Goal: Task Accomplishment & Management: Use online tool/utility

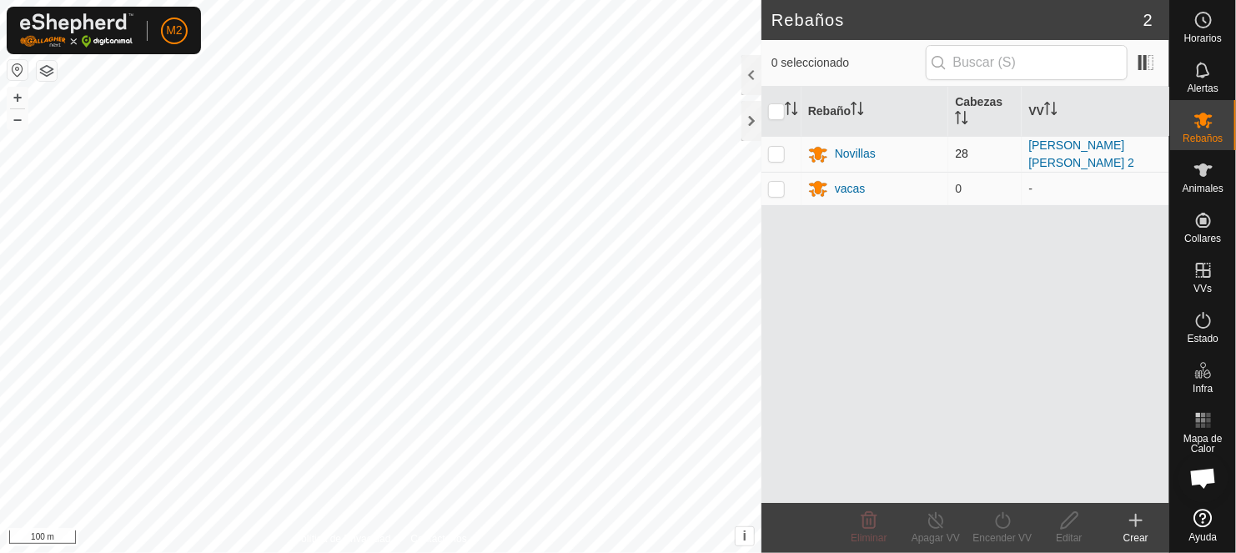
click at [779, 149] on p-checkbox at bounding box center [776, 153] width 17 height 13
checkbox input "true"
click at [990, 524] on turn-on-svg-icon at bounding box center [1002, 520] width 67 height 20
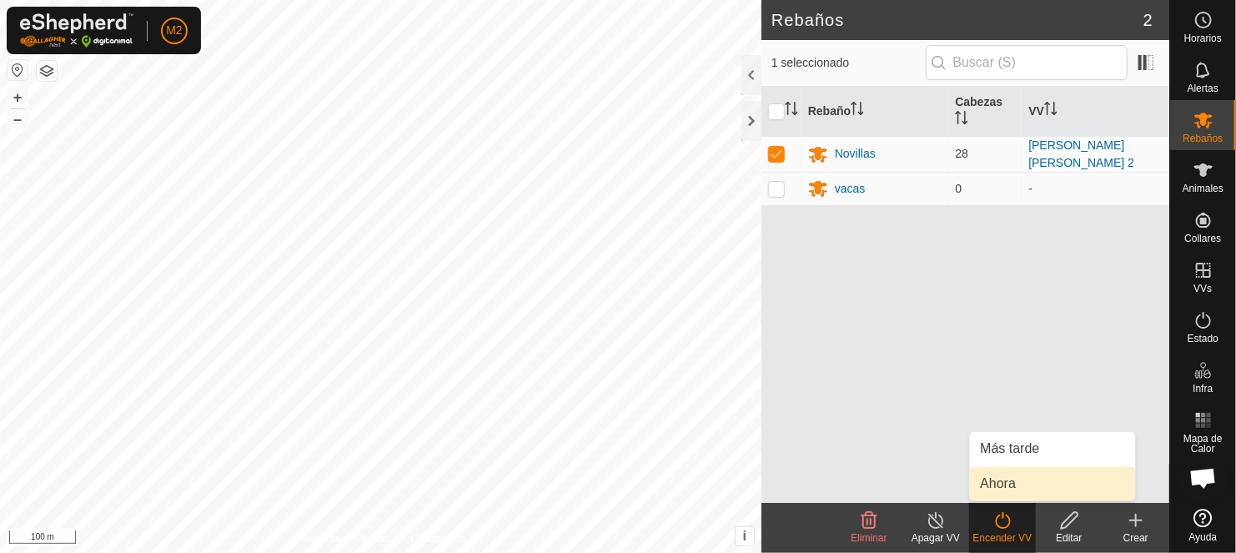
click at [995, 482] on link "Ahora" at bounding box center [1052, 483] width 165 height 33
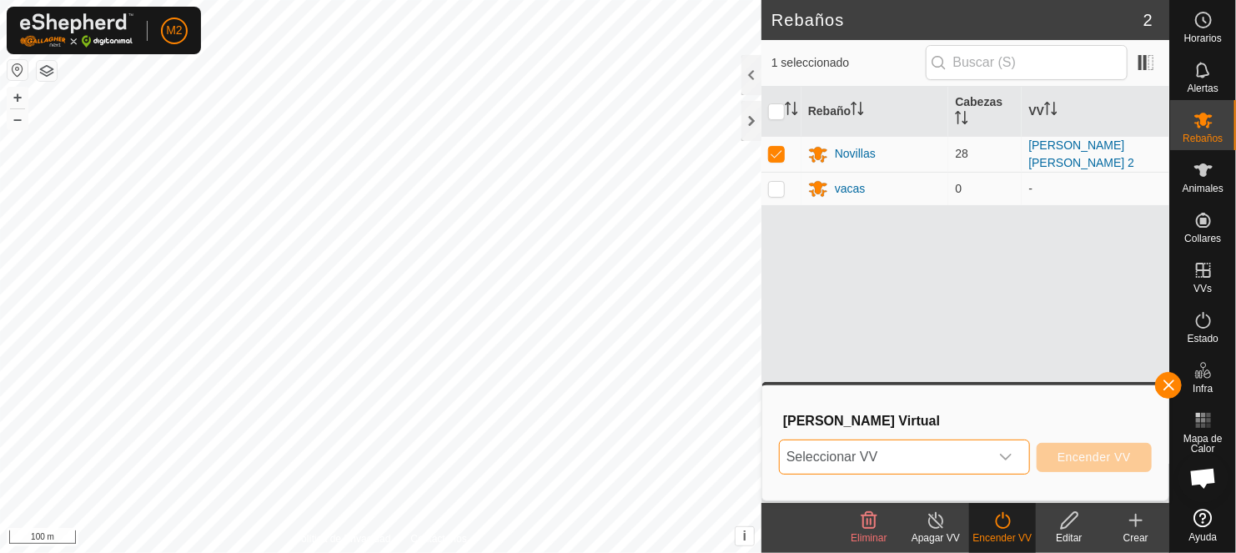
click at [860, 444] on span "Seleccionar VV" at bounding box center [883, 456] width 209 height 33
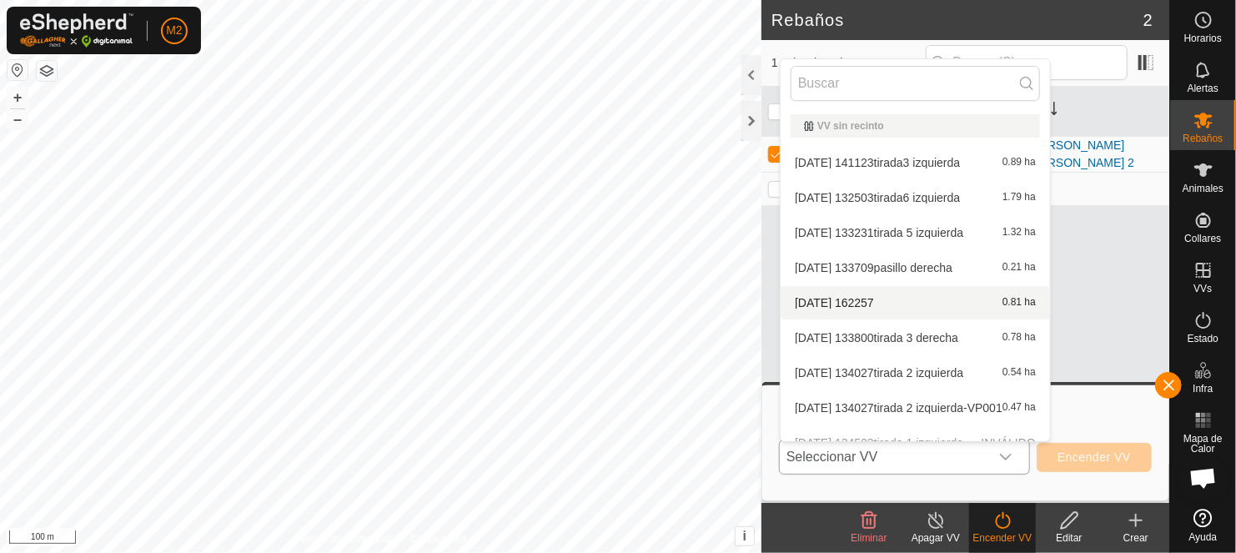
scroll to position [185, 0]
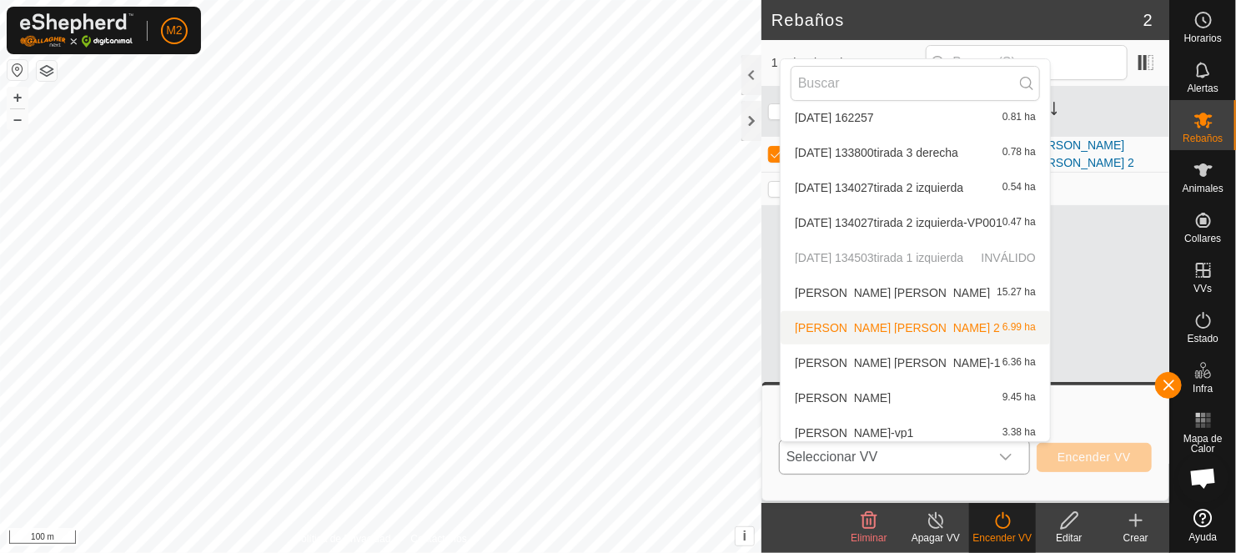
click at [842, 328] on li "[PERSON_NAME] pozo 2 6.99 ha" at bounding box center [914, 327] width 269 height 33
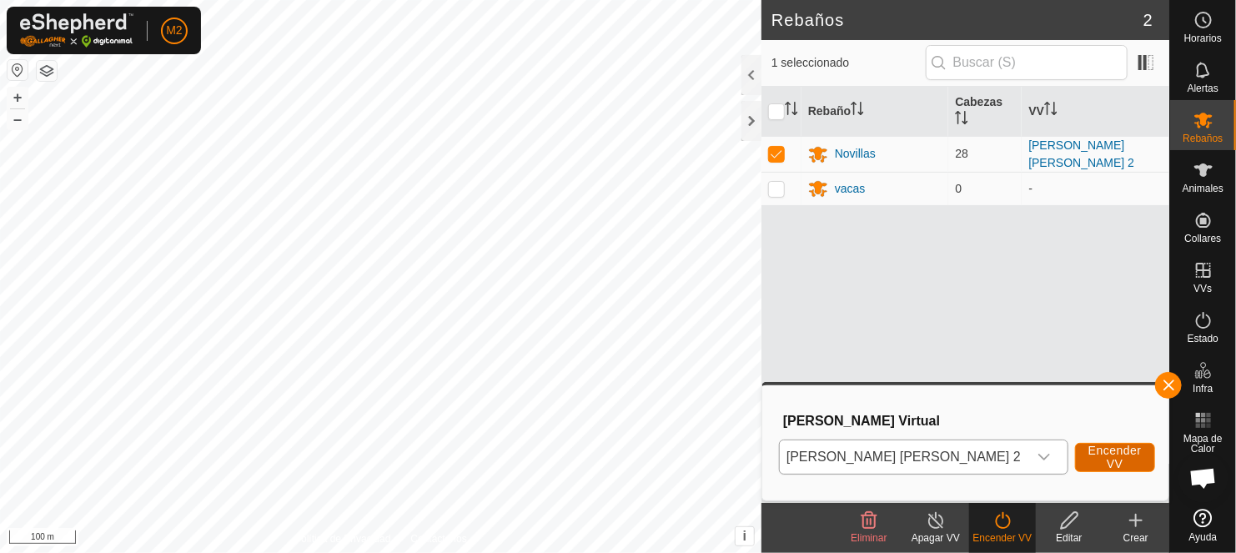
click at [1088, 450] on span "Encender VV" at bounding box center [1114, 457] width 53 height 27
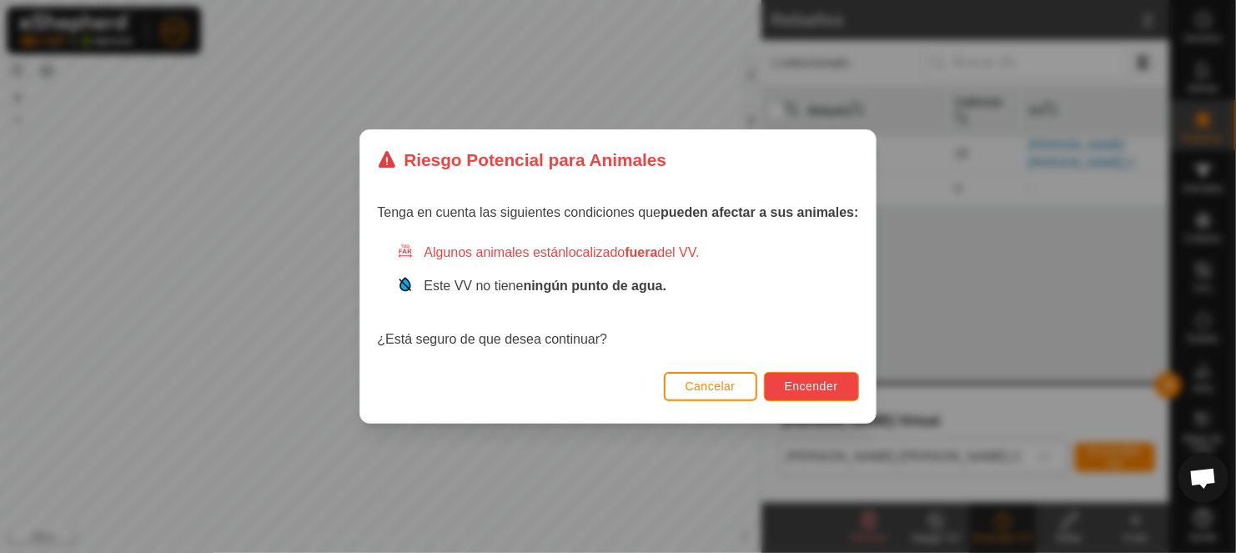
click at [789, 382] on span "Encender" at bounding box center [810, 385] width 53 height 13
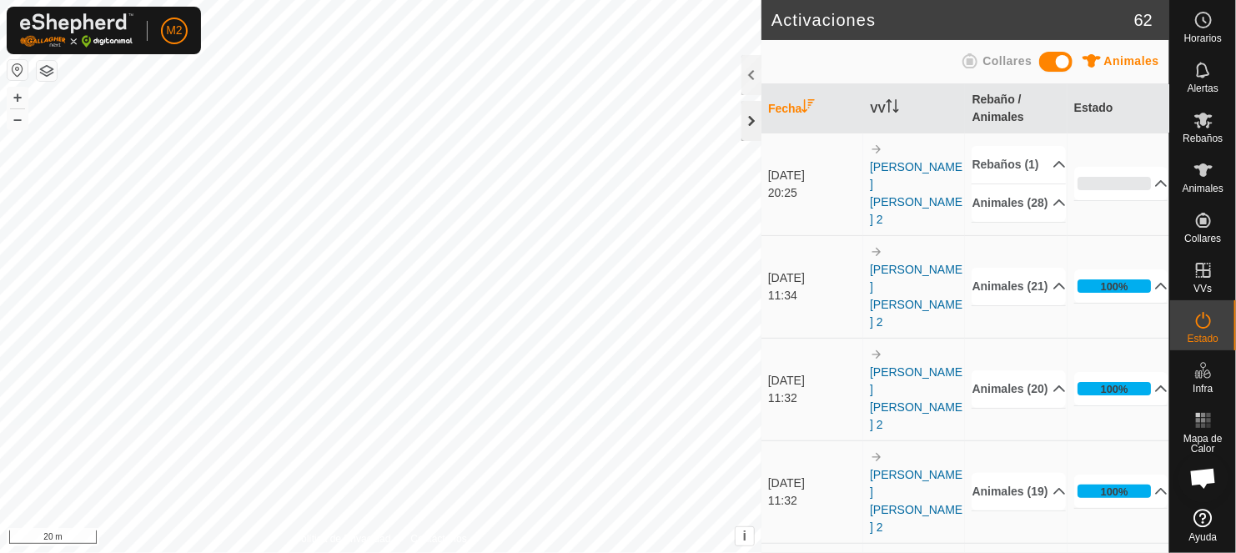
click at [748, 122] on div at bounding box center [751, 121] width 20 height 40
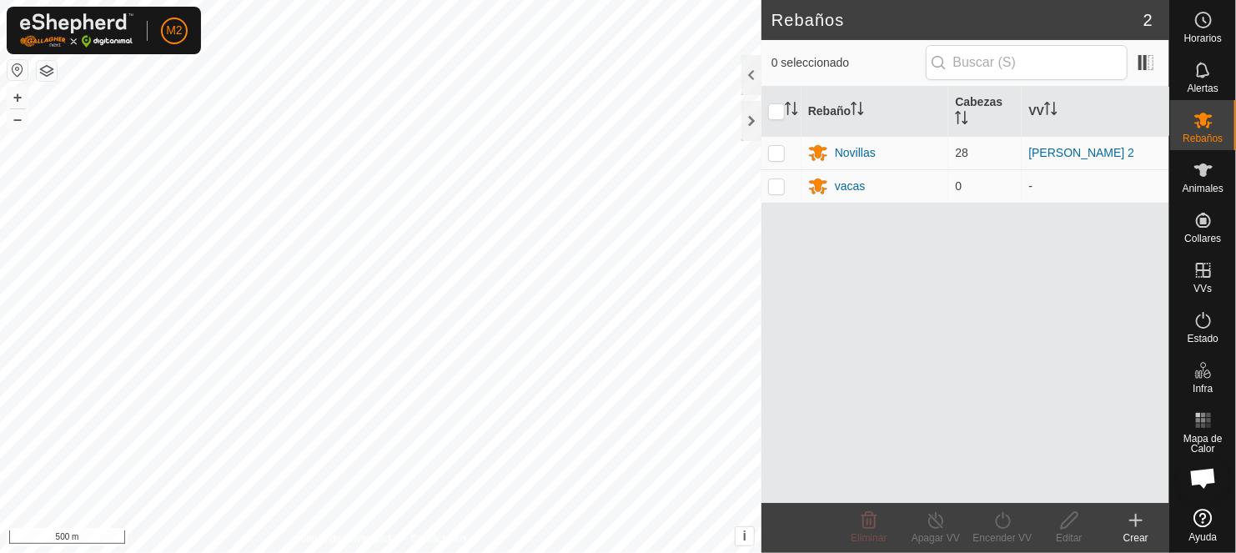
click at [18, 71] on button "button" at bounding box center [18, 70] width 20 height 20
click at [861, 347] on div "Rebaños 2 0 seleccionado Rebaño Cabezas VV Novillas 28 [PERSON_NAME] pozo 2 vac…" at bounding box center [584, 276] width 1169 height 553
click at [445, 552] on html "M2 Horarios Alertas Rebaños Animales Collares VVs Estado Infra Mapa de Calor Ay…" at bounding box center [618, 276] width 1236 height 553
click at [19, 63] on button "button" at bounding box center [18, 70] width 20 height 20
click at [13, 95] on button "+" at bounding box center [18, 98] width 20 height 20
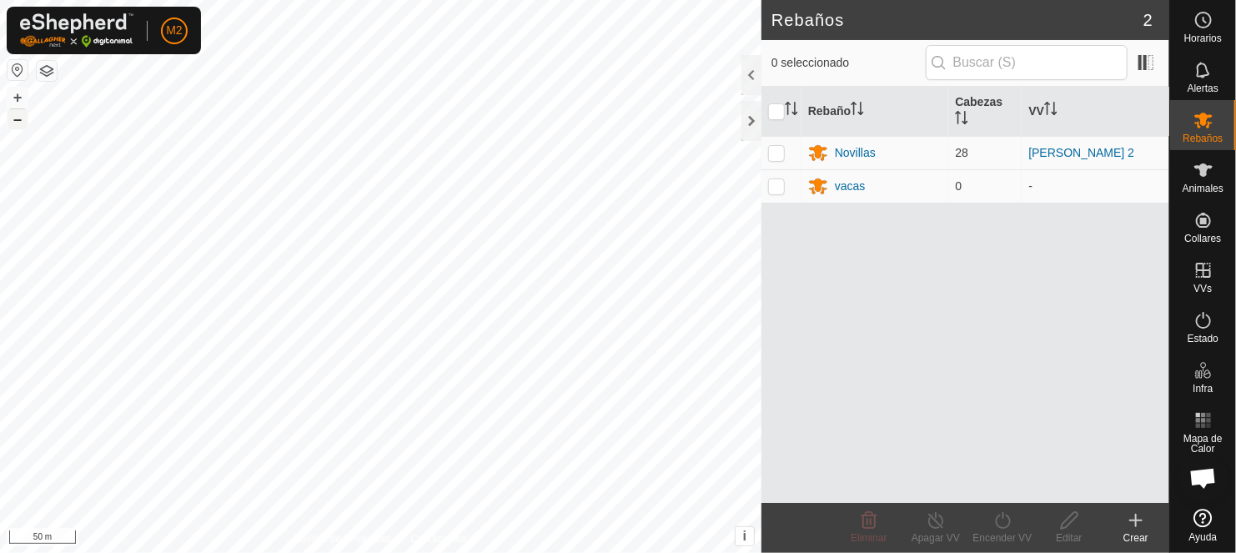
click at [12, 124] on button "–" at bounding box center [18, 119] width 20 height 20
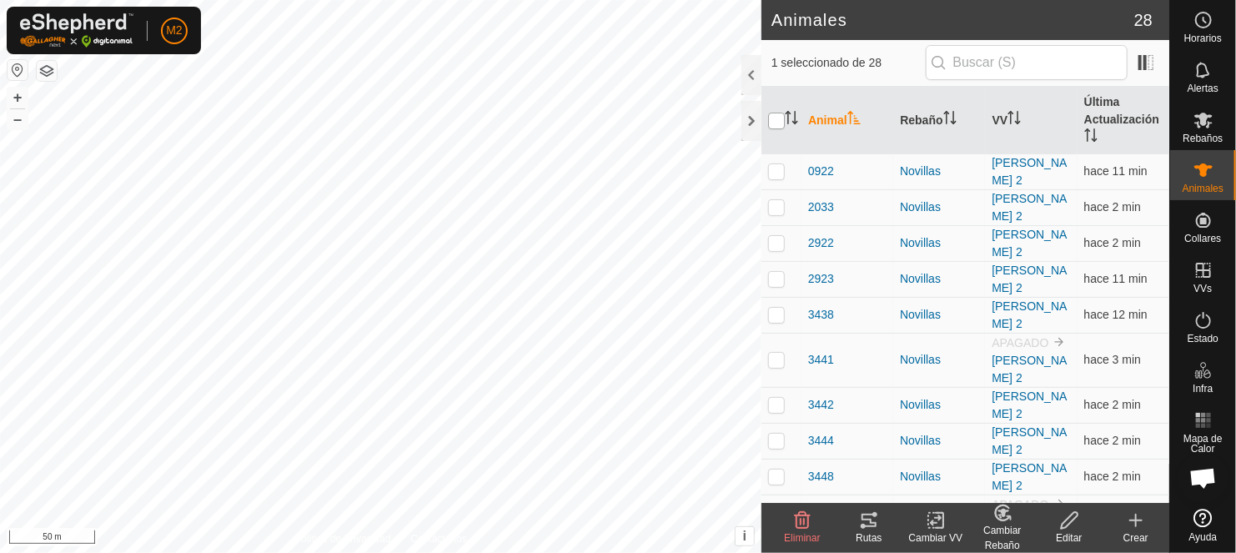
click at [772, 113] on input "checkbox" at bounding box center [776, 121] width 17 height 17
checkbox input "true"
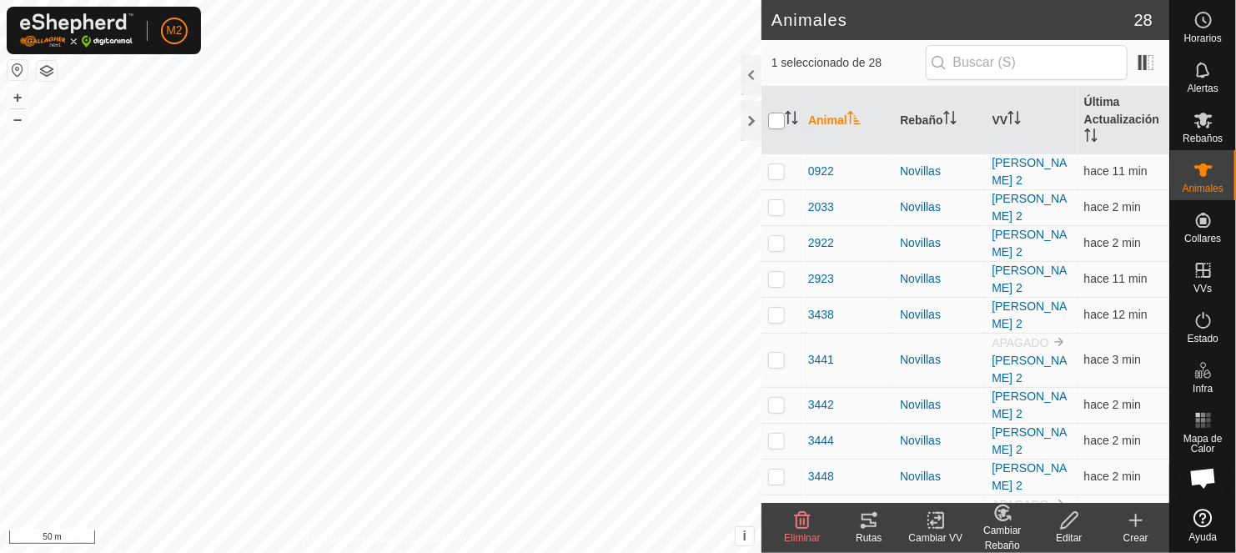
checkbox input "true"
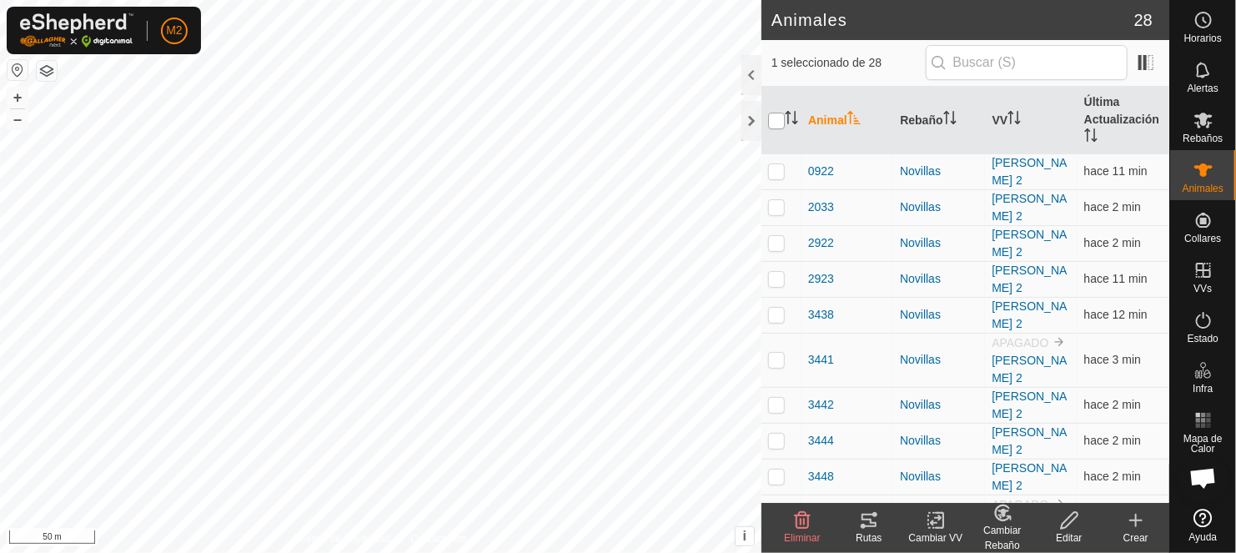
checkbox input "true"
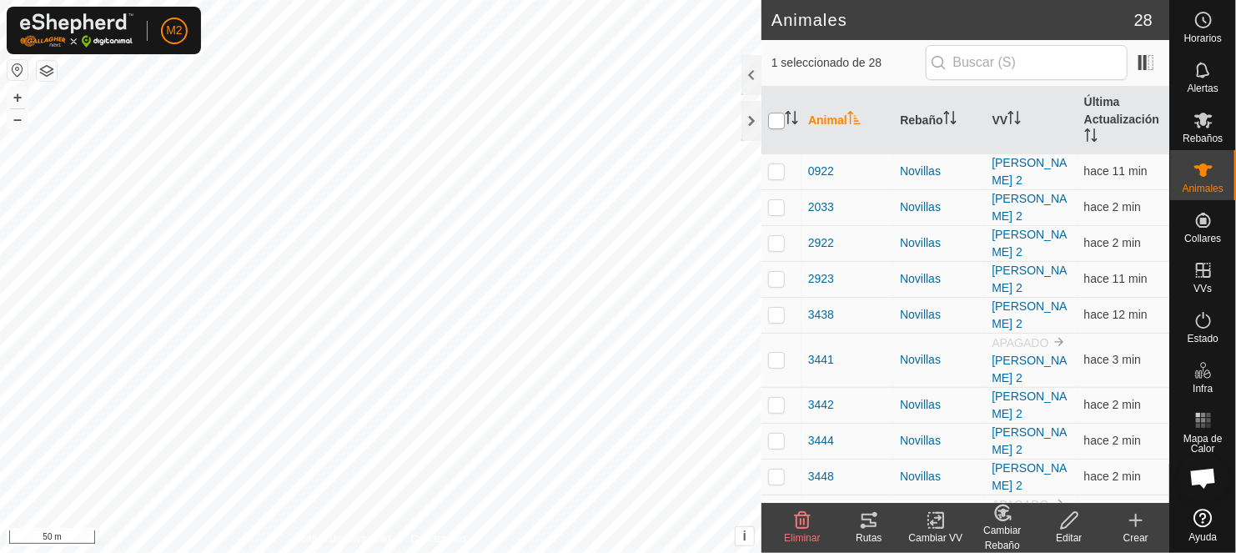
checkbox input "true"
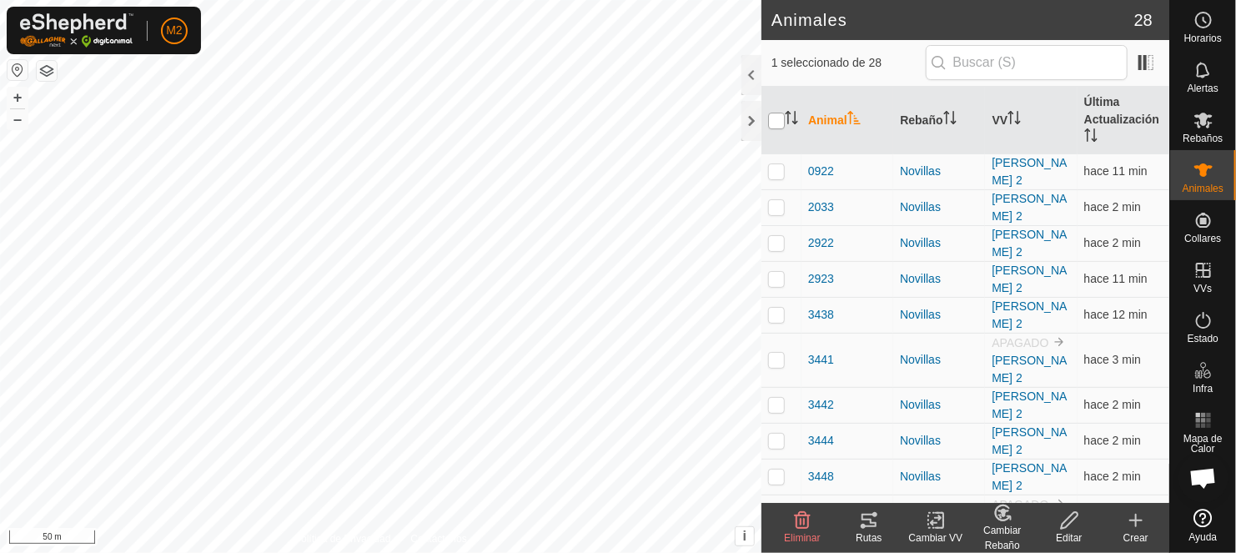
checkbox input "true"
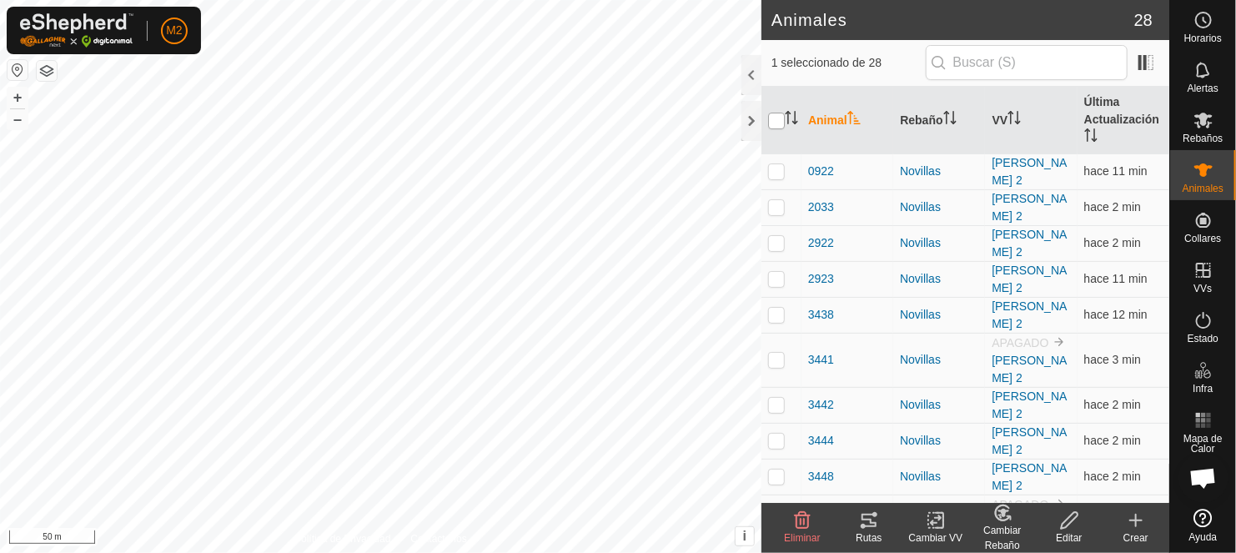
checkbox input "true"
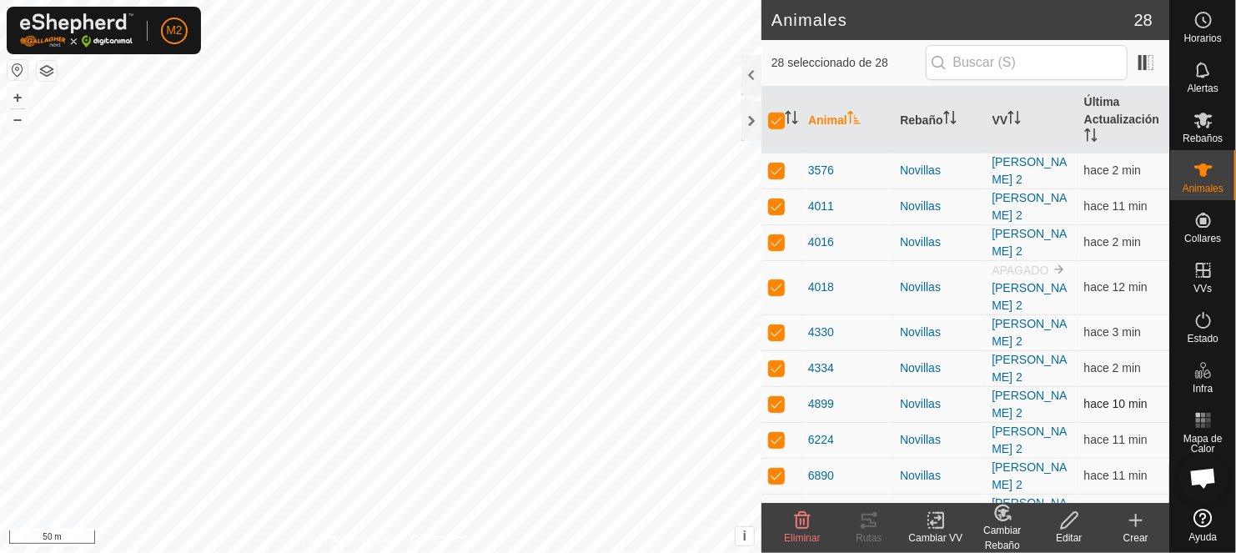
scroll to position [689, 0]
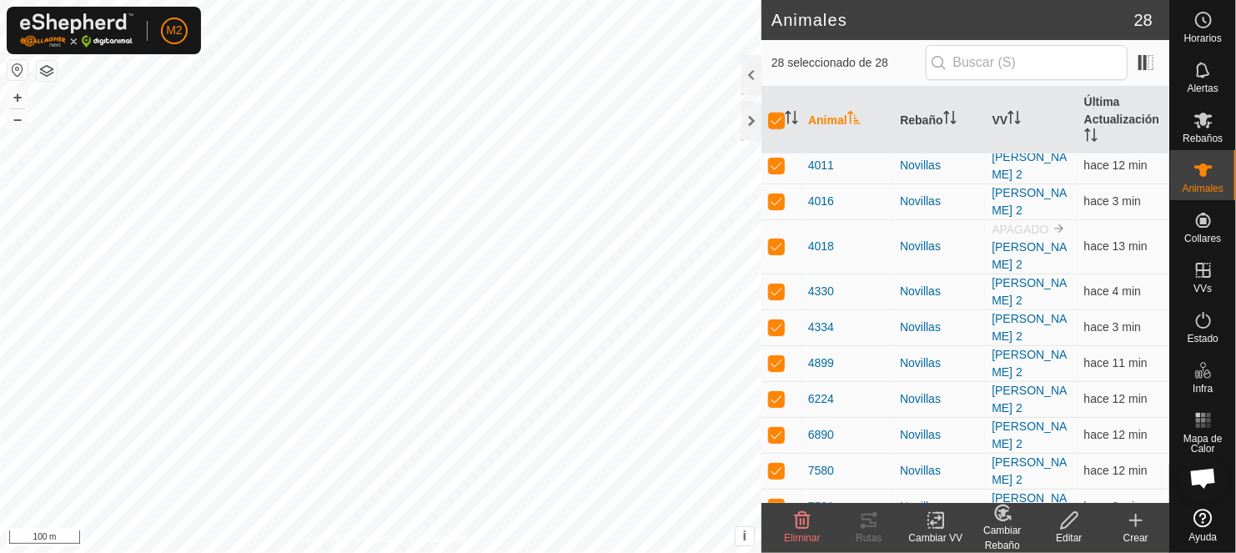
click at [939, 534] on div "Cambiar VV" at bounding box center [935, 537] width 67 height 15
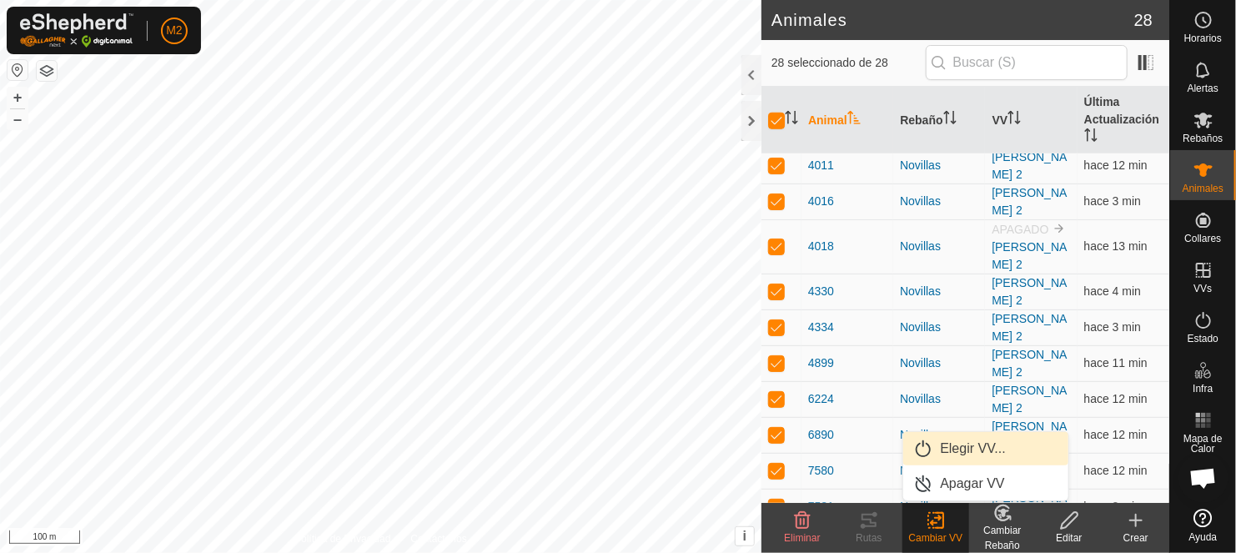
click at [955, 440] on link "Elegir VV..." at bounding box center [985, 448] width 165 height 33
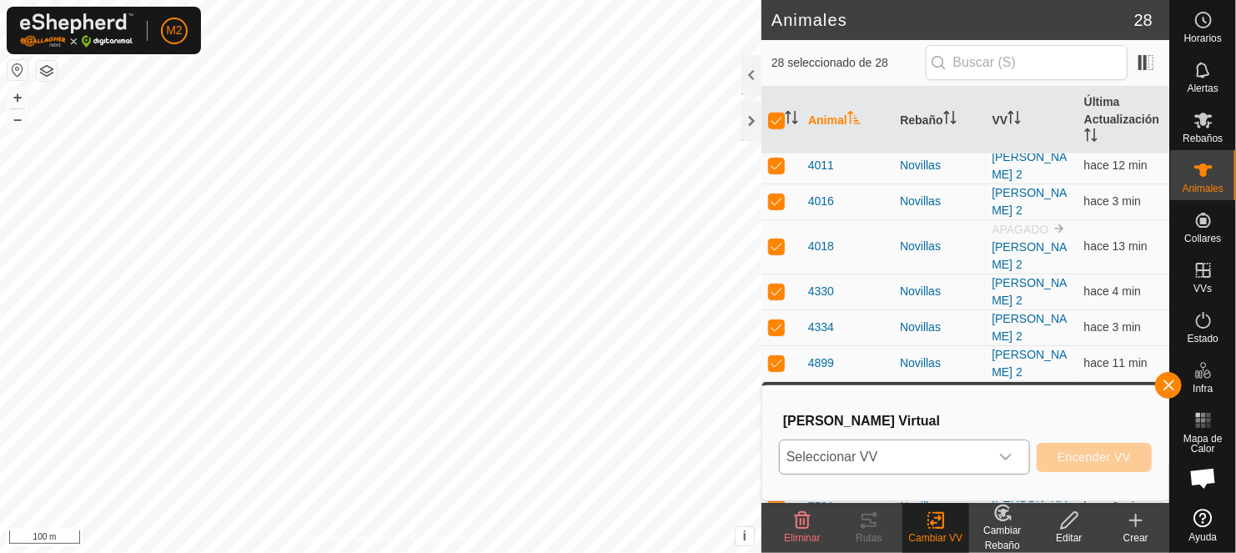
click at [845, 466] on span "Seleccionar VV" at bounding box center [883, 456] width 209 height 33
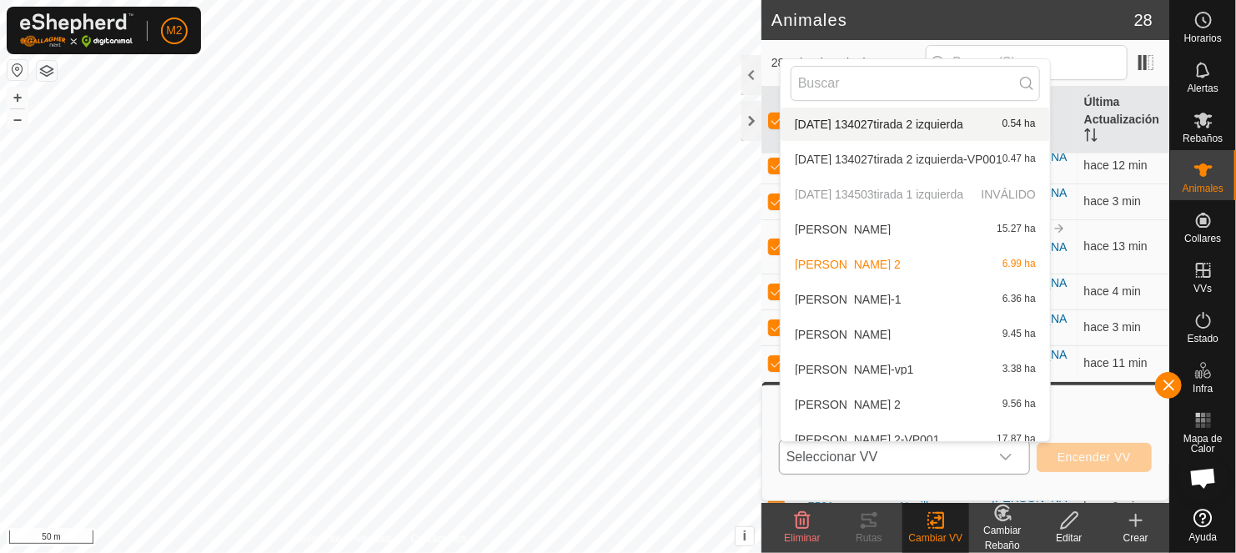
scroll to position [370, 0]
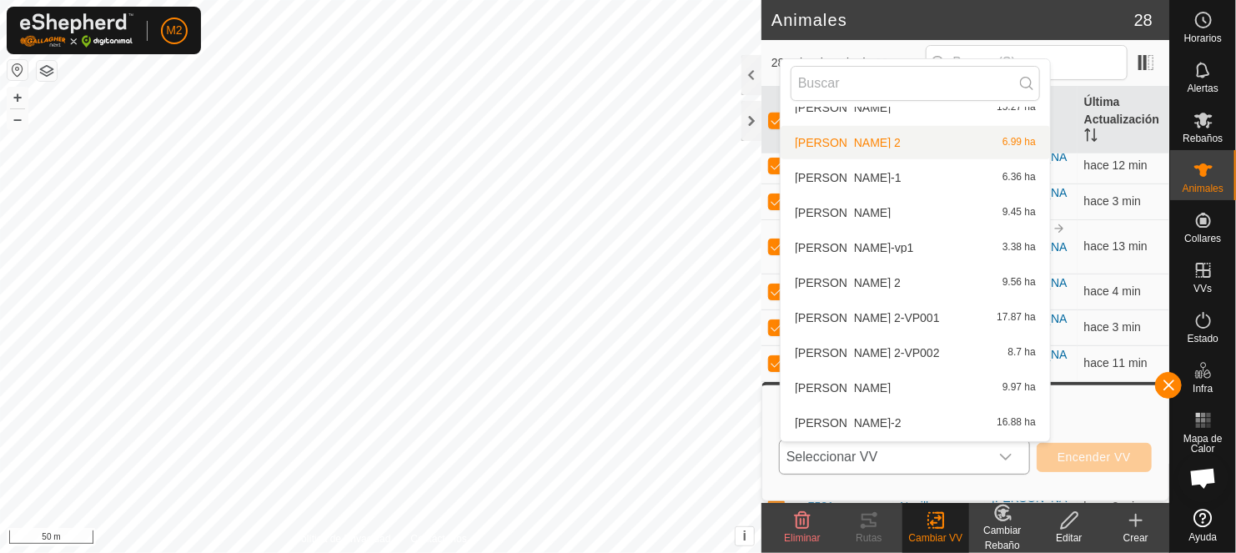
click at [857, 141] on li "[PERSON_NAME] pozo 2 6.99 ha" at bounding box center [914, 142] width 269 height 33
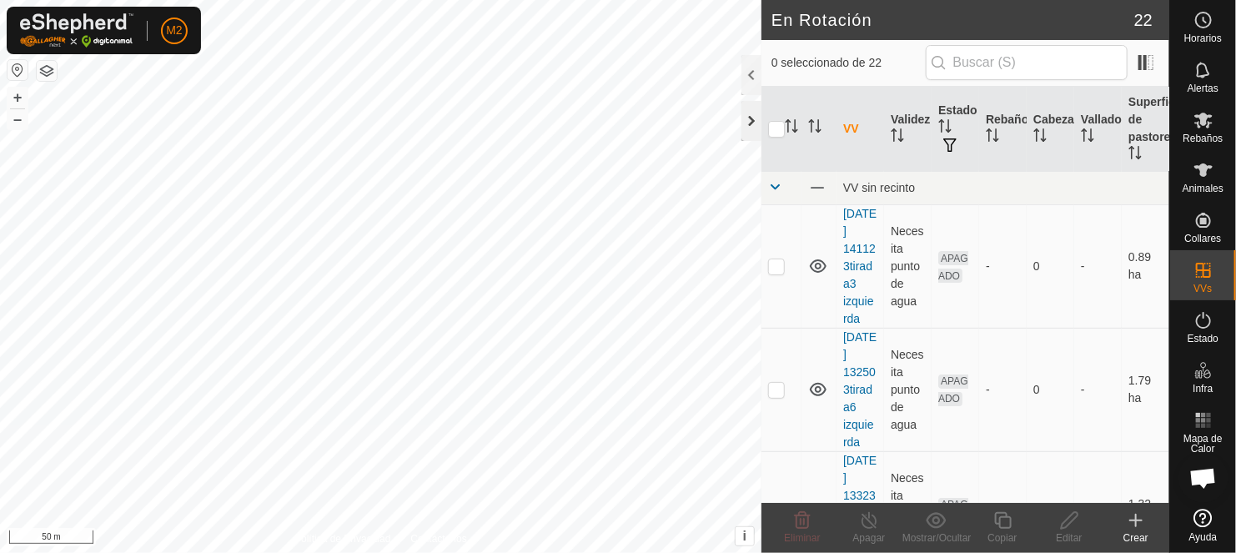
checkbox input "true"
click at [779, 133] on input "checkbox" at bounding box center [776, 129] width 17 height 17
checkbox input "true"
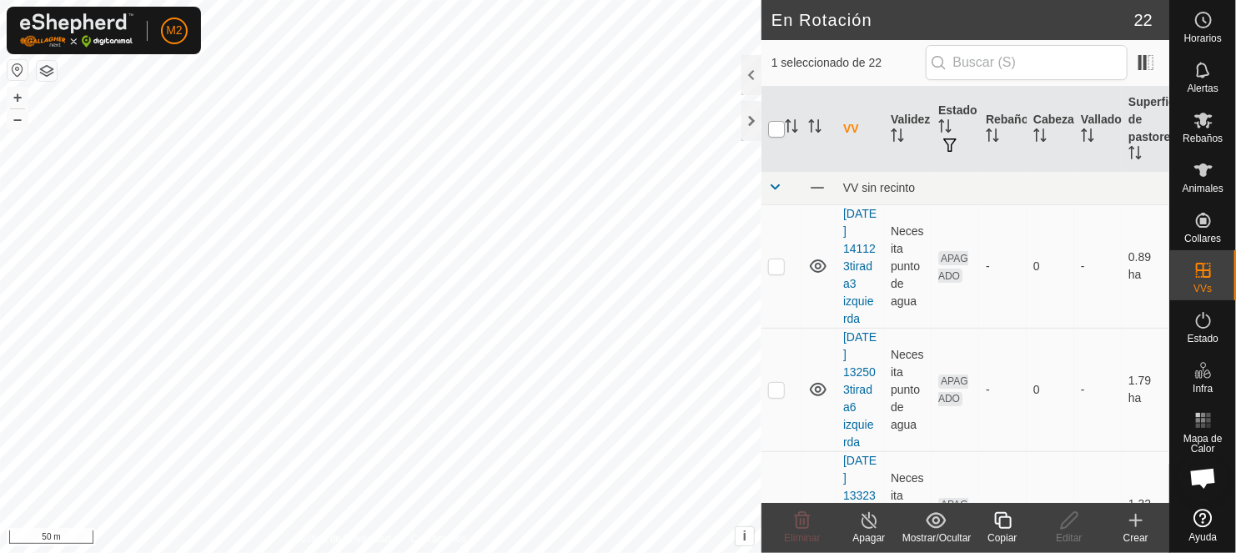
checkbox input "true"
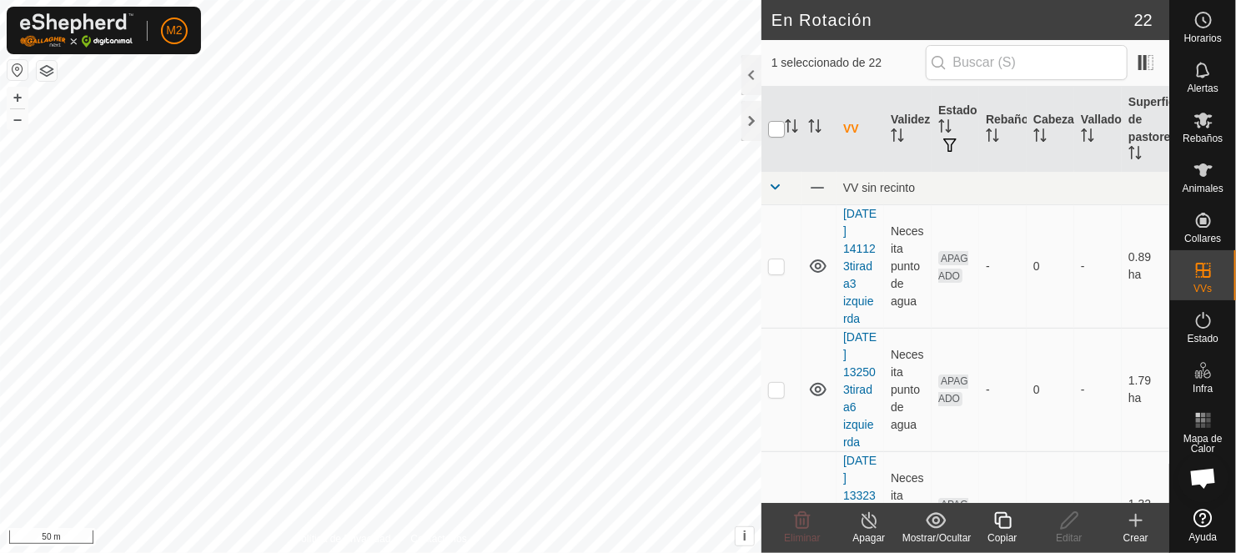
checkbox input "true"
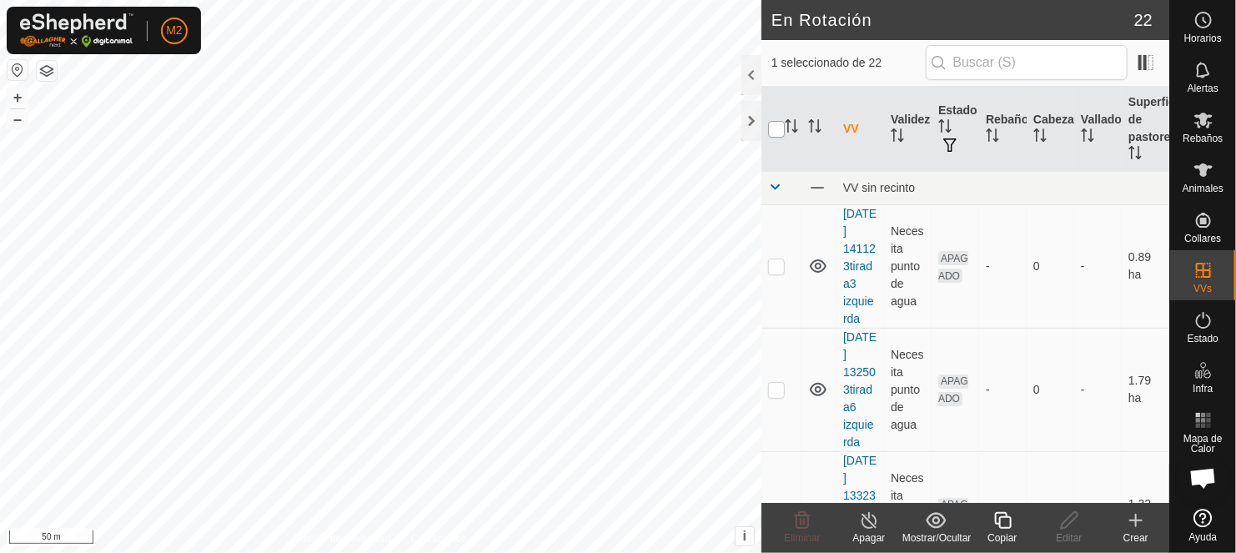
checkbox input "true"
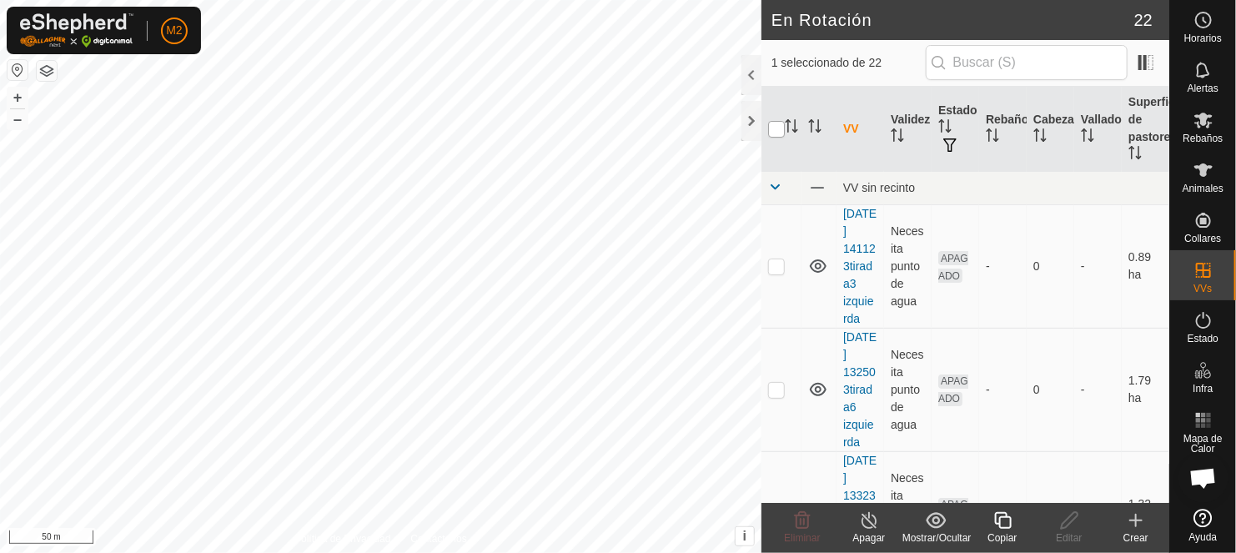
checkbox input "true"
click at [779, 128] on input "checkbox" at bounding box center [776, 129] width 17 height 17
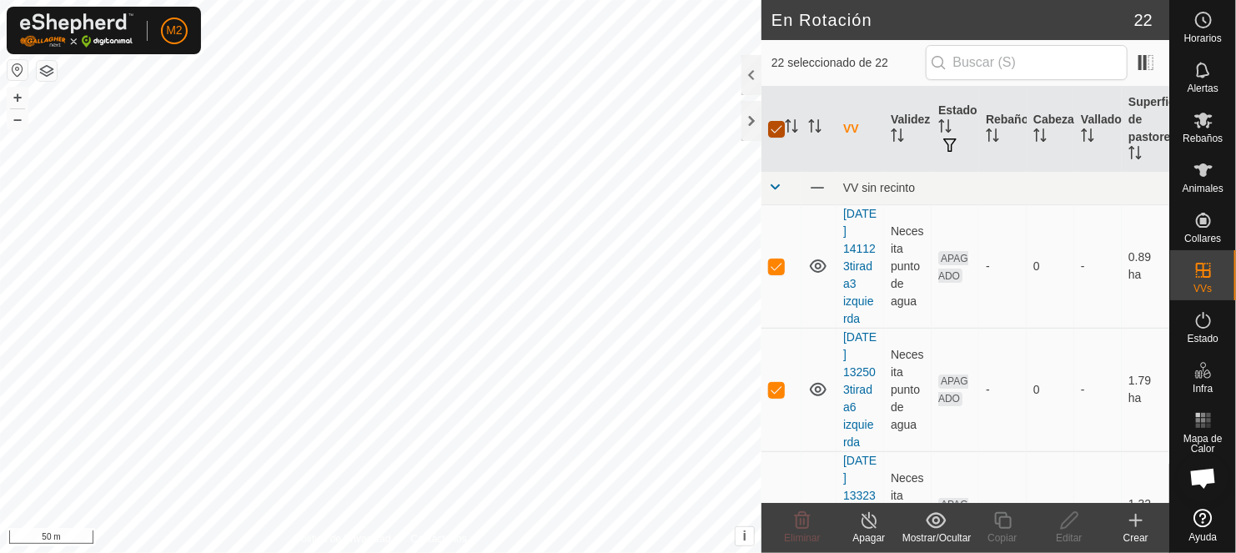
checkbox input "false"
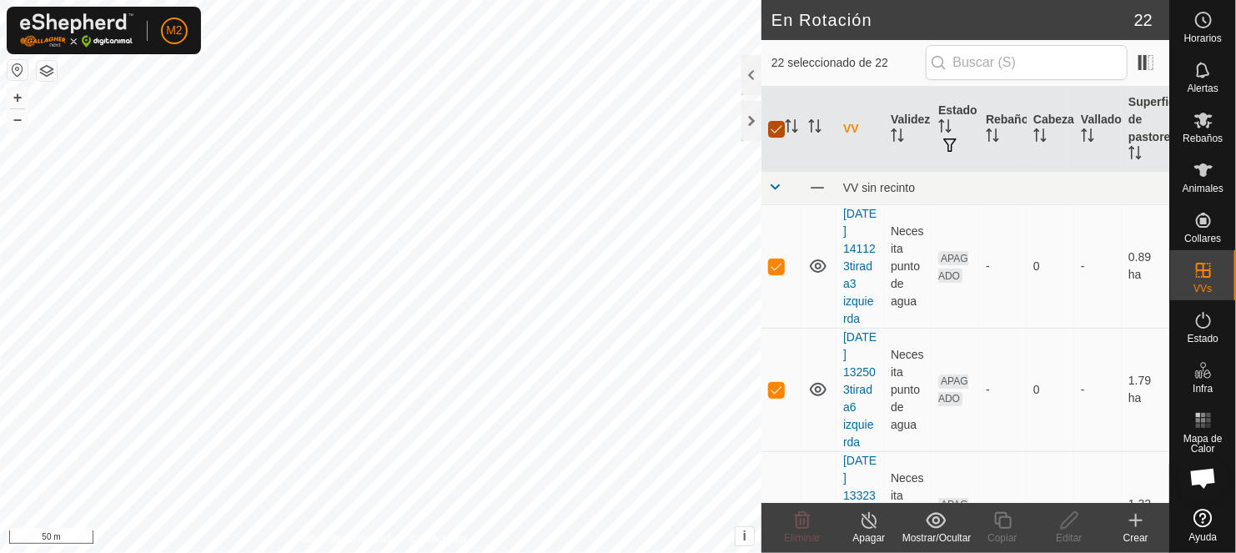
checkbox input "false"
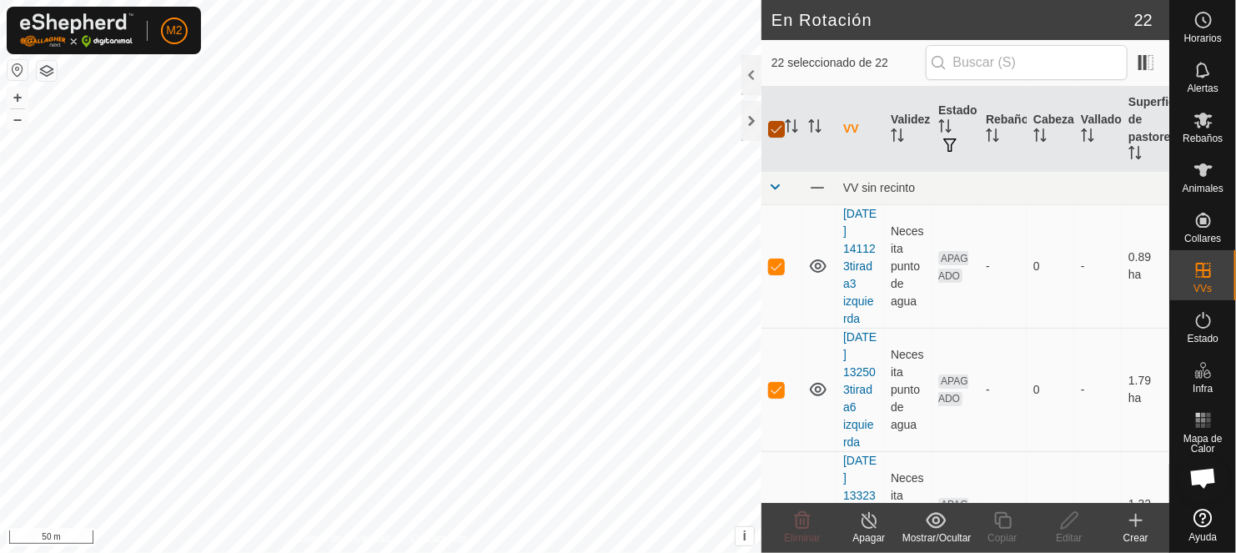
checkbox input "false"
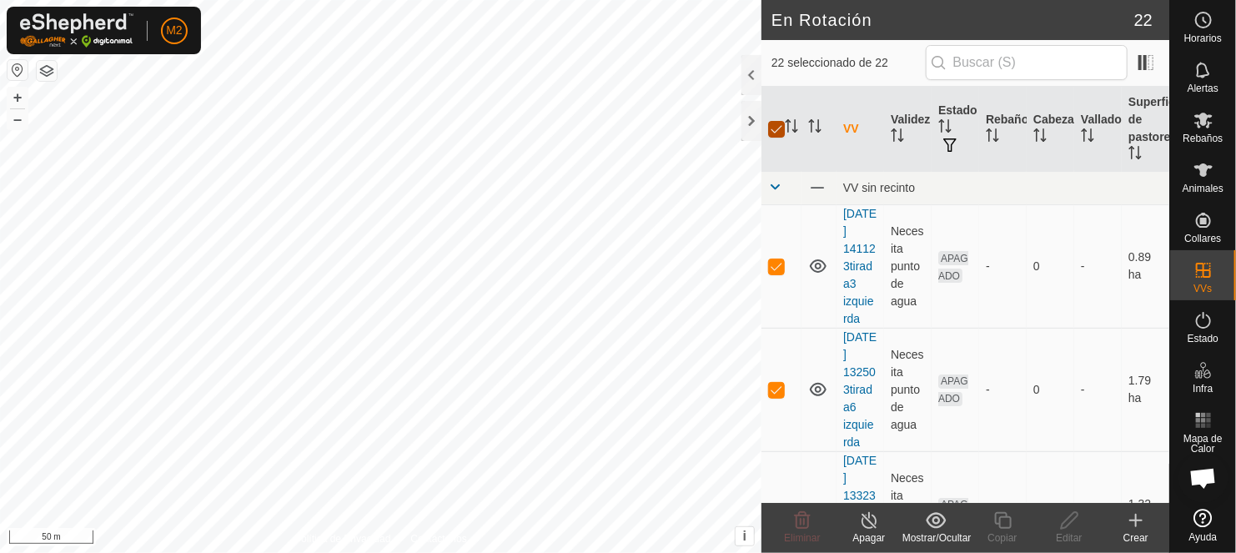
checkbox input "false"
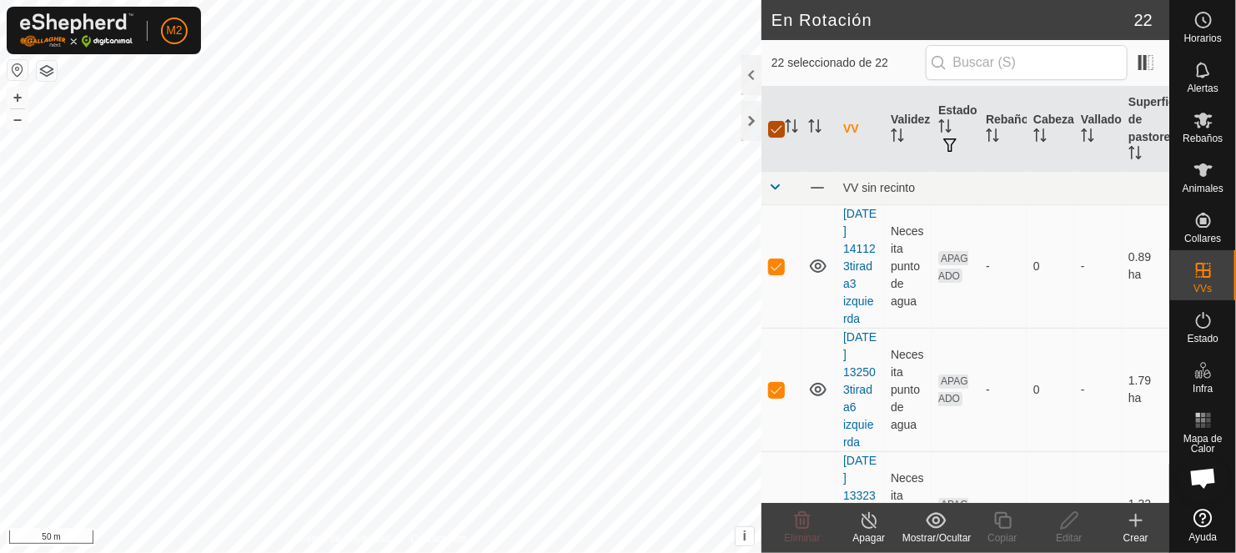
checkbox input "false"
click at [750, 120] on div at bounding box center [751, 121] width 20 height 40
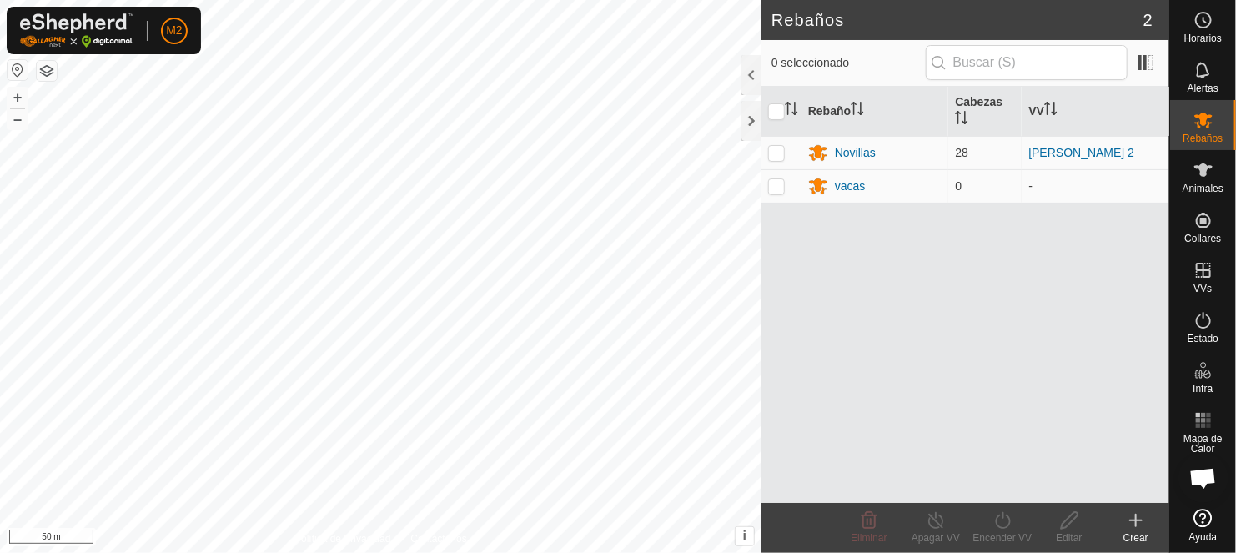
click at [14, 71] on button "button" at bounding box center [18, 70] width 20 height 20
click at [655, 552] on html "M2 Horarios Alertas Rebaños Animales Collares VVs Estado Infra Mapa de Calor Ay…" at bounding box center [618, 276] width 1236 height 553
click at [188, 0] on html "M2 Horarios Alertas Rebaños Animales Collares VVs Estado Infra Mapa de Calor Ay…" at bounding box center [618, 276] width 1236 height 553
click at [874, 144] on div "Novillas" at bounding box center [855, 153] width 41 height 18
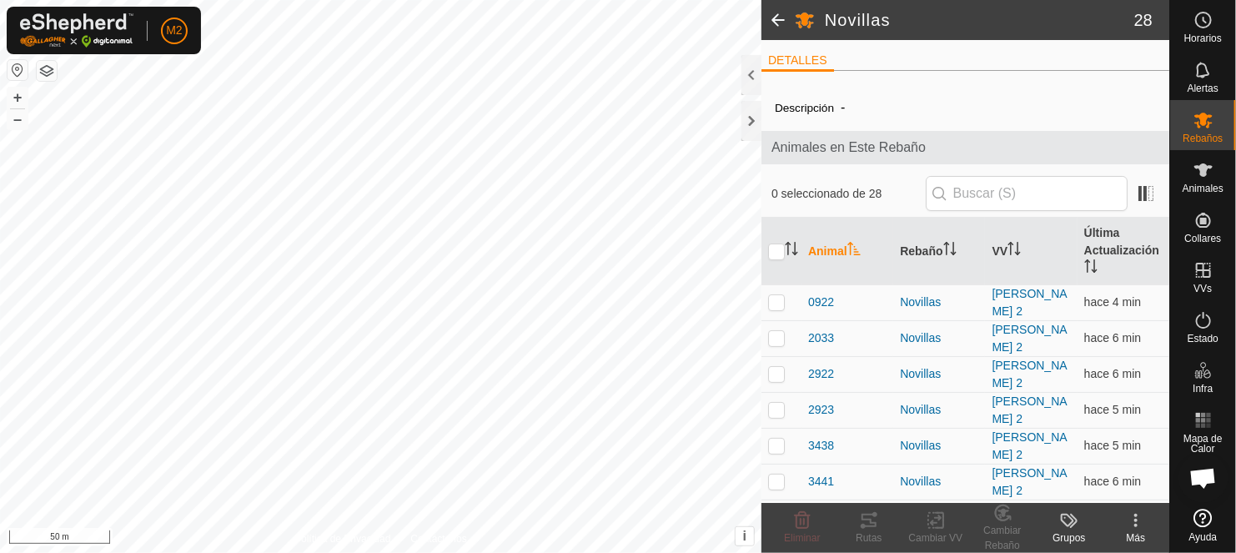
drag, startPoint x: 953, startPoint y: 98, endPoint x: 952, endPoint y: -63, distance: 160.9
click at [952, 0] on html "M2 Horarios Alertas Rebaños Animales Collares VVs Estado Infra Mapa de Calor Ay…" at bounding box center [618, 276] width 1236 height 553
click at [1025, 99] on div "Descripción -" at bounding box center [964, 108] width 381 height 20
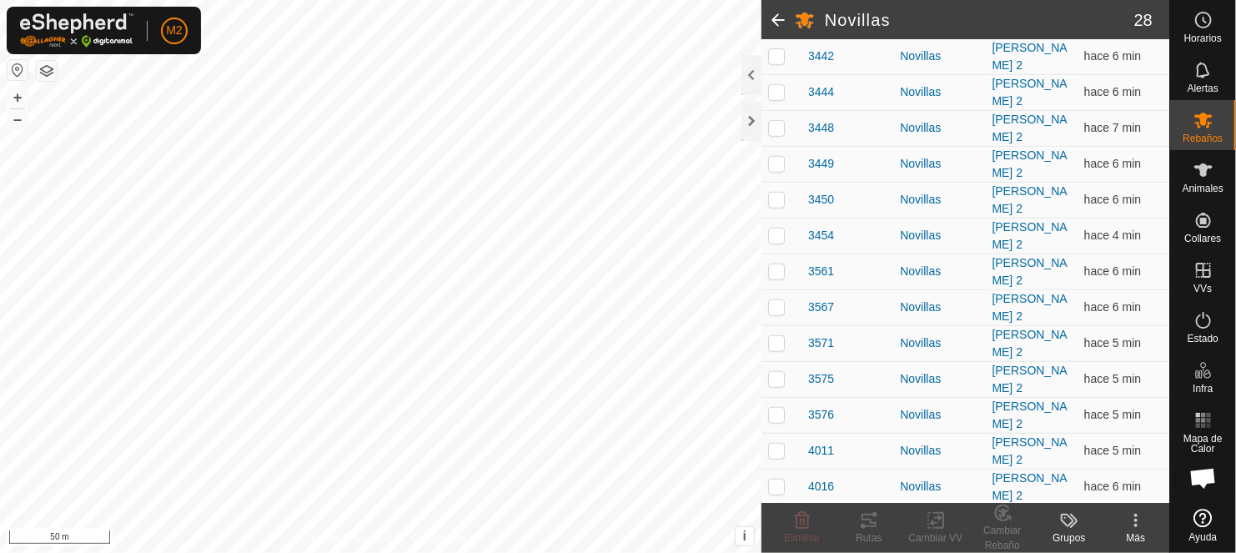
scroll to position [715, 0]
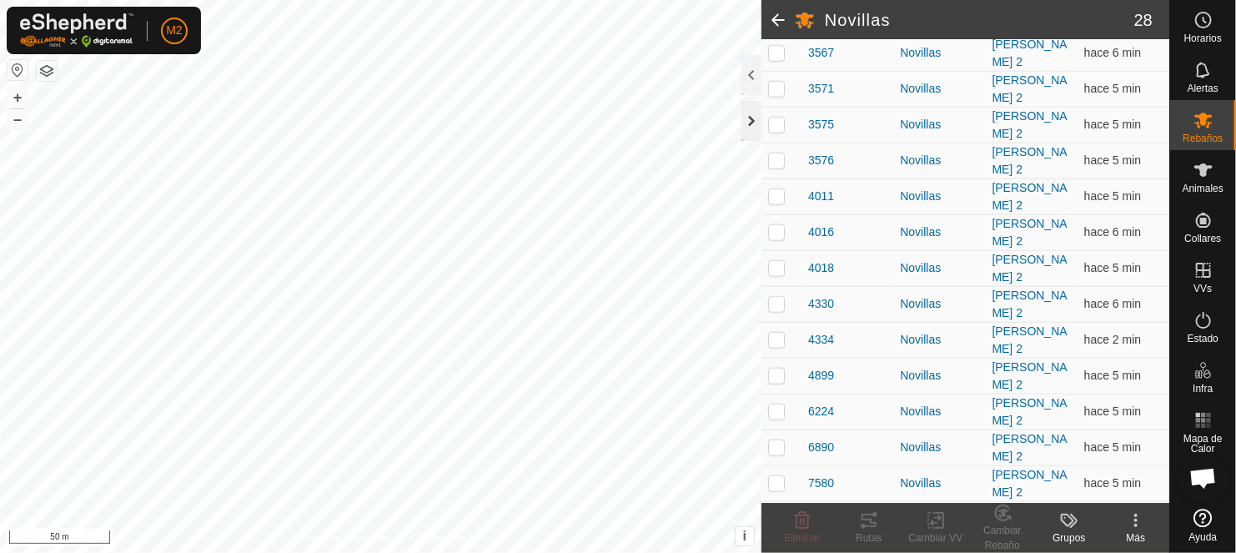
click at [749, 113] on div at bounding box center [751, 121] width 20 height 40
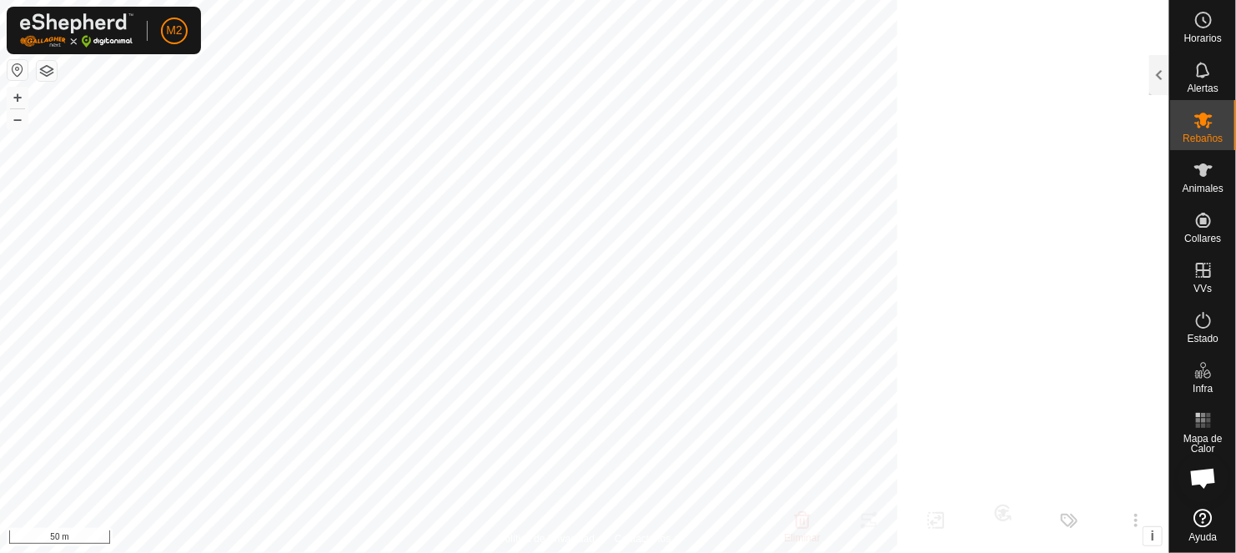
scroll to position [793, 0]
